Goal: Feedback & Contribution: Leave review/rating

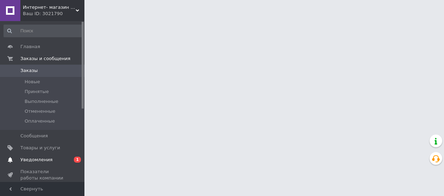
click at [36, 159] on span "Уведомления" at bounding box center [36, 160] width 32 height 6
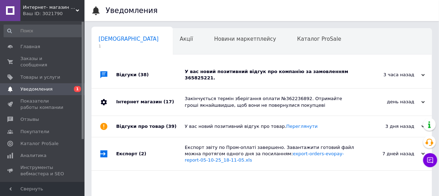
scroll to position [0, 4]
click at [30, 117] on span "Отзывы" at bounding box center [29, 120] width 19 height 6
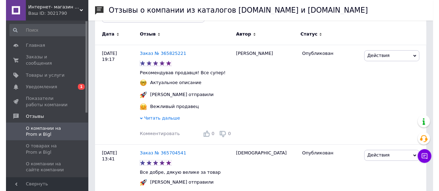
scroll to position [176, 0]
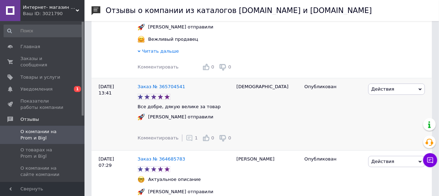
click at [195, 136] on span "1" at bounding box center [196, 138] width 3 height 5
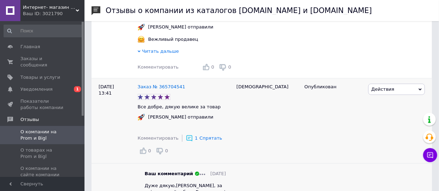
scroll to position [246, 0]
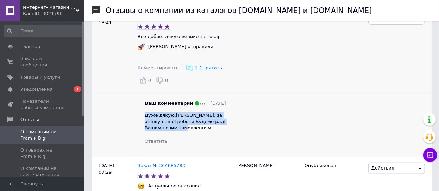
drag, startPoint x: 144, startPoint y: 114, endPoint x: 177, endPoint y: 129, distance: 36.2
click at [177, 129] on div "Дуже дякую,Алла, за оцінку нашої роботи.Будемо раді Вашим новим замовленням." at bounding box center [185, 121] width 81 height 19
copy span "Дуже дякую,Алла, за оцінку нашої роботи.Будемо раді Вашим новим замовленням."
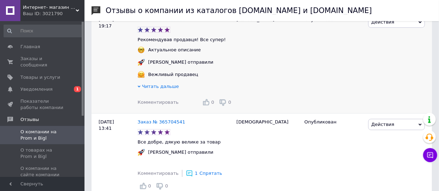
click at [142, 102] on span "Комментировать" at bounding box center [158, 102] width 41 height 5
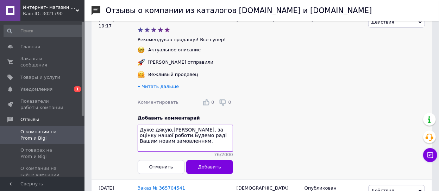
drag, startPoint x: 180, startPoint y: 129, endPoint x: 169, endPoint y: 130, distance: 11.3
click at [169, 130] on textarea "Дуже дякую,Алла, за оцінку нашої роботи.Будемо раді Вашим новим замовленням." at bounding box center [185, 138] width 95 height 27
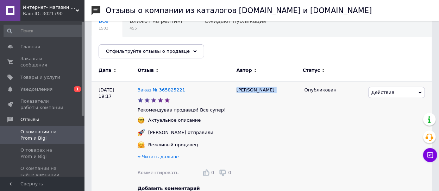
drag, startPoint x: 237, startPoint y: 90, endPoint x: 254, endPoint y: 93, distance: 18.2
click at [254, 93] on div "[PERSON_NAME]" at bounding box center [267, 165] width 68 height 169
copy div "[PERSON_NAME]"
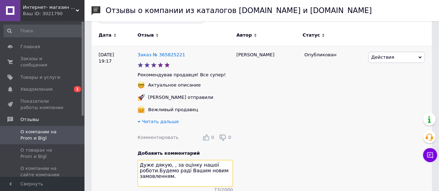
click at [169, 165] on textarea "Дуже дякую, , за оцінку нашої роботи.Будемо раді Вашим новим замовленням." at bounding box center [185, 173] width 95 height 27
paste textarea "[PERSON_NAME]"
click at [190, 165] on textarea "Дуже дякую,Марина  , за оцінку нашої роботи.Будемо раді Вашим новим замовленням." at bounding box center [185, 173] width 95 height 27
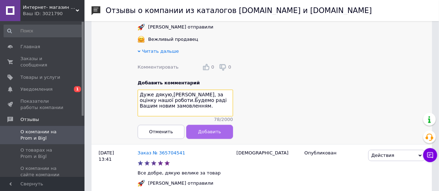
type textarea "Дуже дякую,Марина, за оцінку нашої роботи.Будемо раді Вашим новим замовленням."
click at [207, 131] on span "Добавить" at bounding box center [209, 131] width 23 height 5
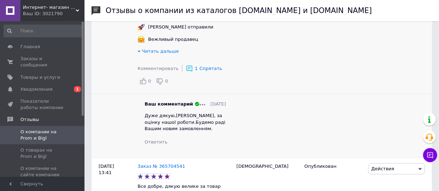
scroll to position [70, 0]
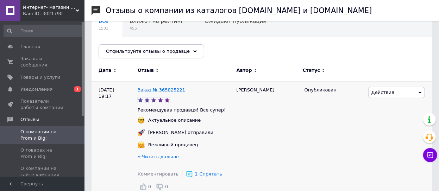
click at [170, 90] on link "Заказ № 365825221" at bounding box center [162, 89] width 48 height 5
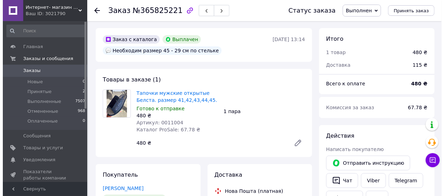
scroll to position [70, 0]
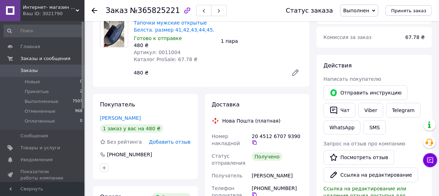
click at [171, 141] on span "Добавить отзыв" at bounding box center [170, 142] width 42 height 6
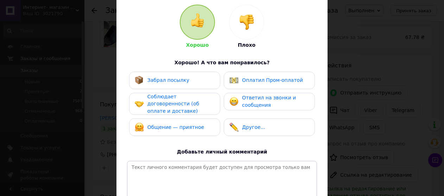
drag, startPoint x: 178, startPoint y: 82, endPoint x: 178, endPoint y: 107, distance: 24.6
click at [178, 83] on div "Забрал посылку" at bounding box center [168, 80] width 42 height 7
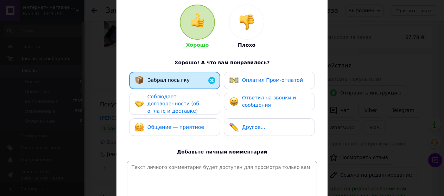
drag, startPoint x: 178, startPoint y: 108, endPoint x: 178, endPoint y: 103, distance: 4.6
click at [178, 104] on div "Соблюдает договоренности (об оплате и доставке)" at bounding box center [180, 104] width 67 height 22
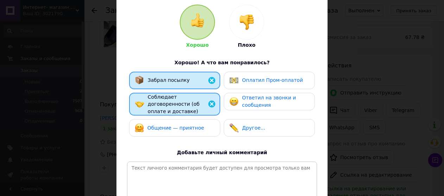
click at [183, 125] on span "Общение — приятное" at bounding box center [175, 128] width 57 height 6
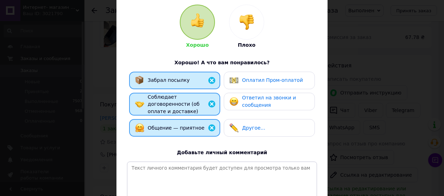
click at [251, 100] on span "Ответил на звонки и сообщения" at bounding box center [269, 101] width 54 height 13
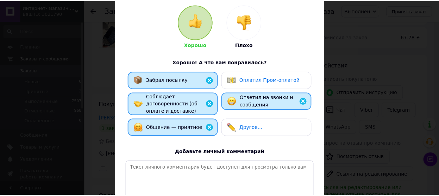
scroll to position [140, 0]
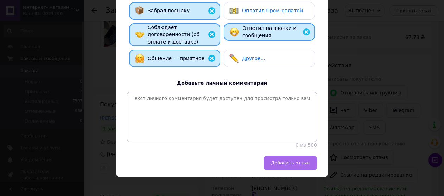
click at [305, 161] on span "Добавить отзыв" at bounding box center [290, 163] width 39 height 5
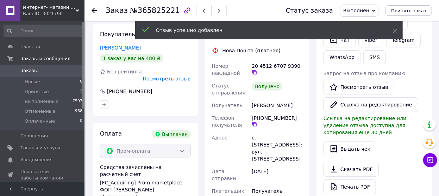
scroll to position [70, 0]
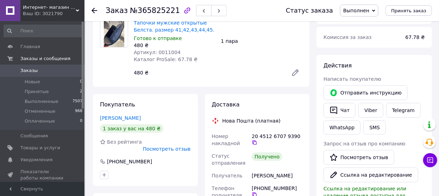
click at [165, 146] on span "Посмотреть отзыв" at bounding box center [167, 149] width 48 height 6
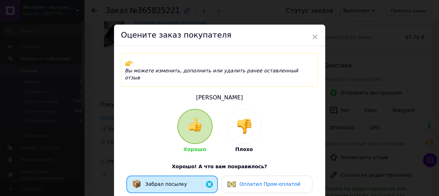
click at [247, 182] on span "Оплатил Пром-оплатой" at bounding box center [270, 185] width 61 height 6
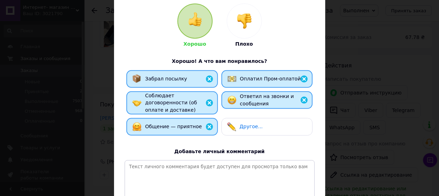
scroll to position [141, 0]
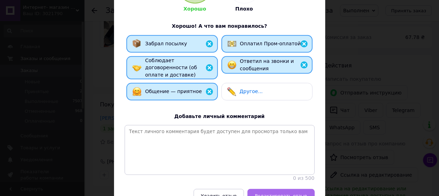
click at [282, 194] on span "Редактировать отзыв" at bounding box center [281, 196] width 52 height 5
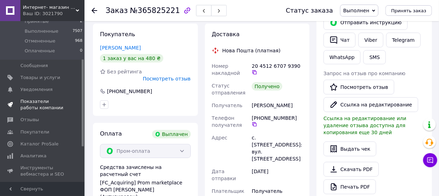
scroll to position [135, 0]
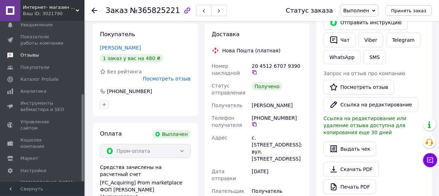
click at [31, 56] on span "Отзывы" at bounding box center [29, 55] width 19 height 6
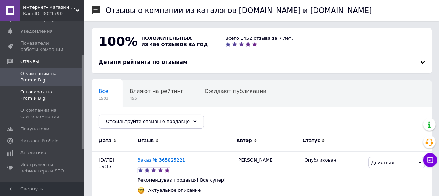
click at [36, 89] on span "О товарах на Prom и Bigl" at bounding box center [42, 95] width 45 height 13
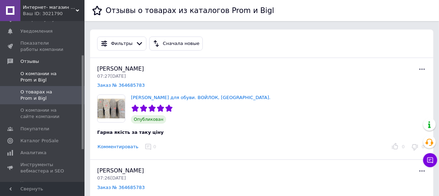
click at [30, 71] on span "О компании на Prom и Bigl" at bounding box center [42, 77] width 45 height 13
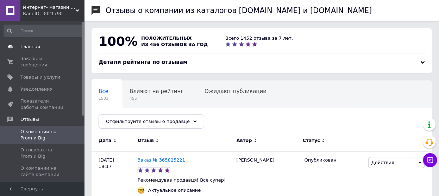
click at [31, 46] on span "Главная" at bounding box center [30, 47] width 20 height 6
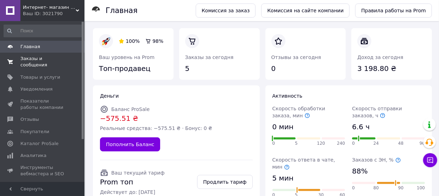
click at [23, 59] on span "Заказы и сообщения" at bounding box center [42, 62] width 45 height 13
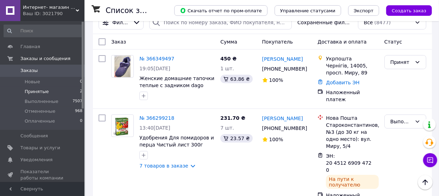
scroll to position [35, 0]
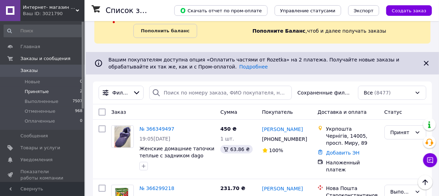
click at [42, 92] on span "Принятые" at bounding box center [37, 92] width 24 height 6
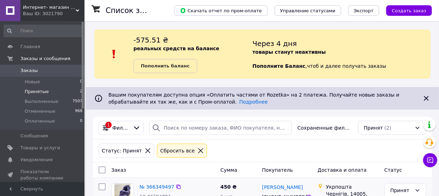
scroll to position [106, 0]
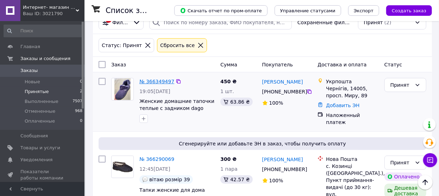
click at [151, 83] on link "№ 366349497" at bounding box center [156, 82] width 35 height 6
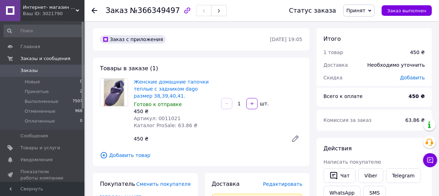
click at [114, 97] on img at bounding box center [114, 92] width 21 height 27
